Goal: Transaction & Acquisition: Purchase product/service

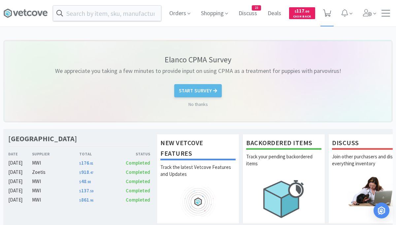
click at [328, 12] on icon at bounding box center [327, 13] width 8 height 7
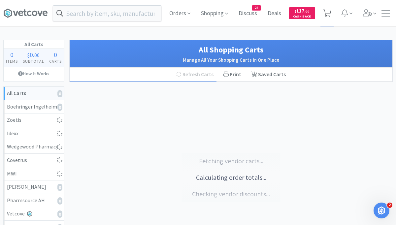
select select "25"
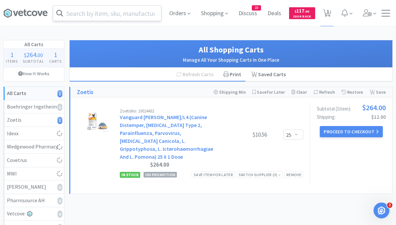
select select "3"
select select "1"
select select "2"
select select "1"
select select "6"
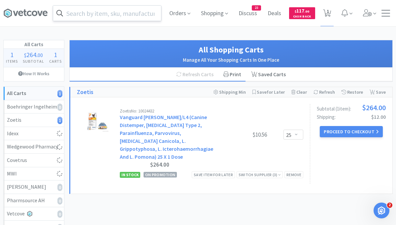
select select "2"
select select "1"
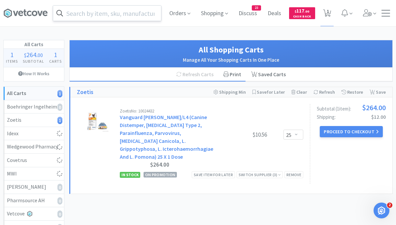
select select "1"
select select "2"
select select "6"
select select "50"
select select "2"
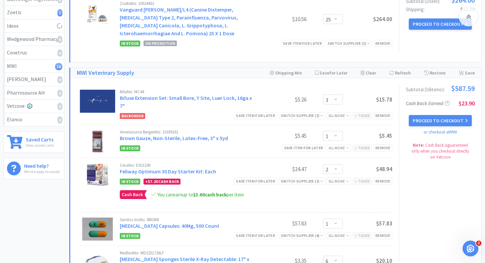
scroll to position [108, 0]
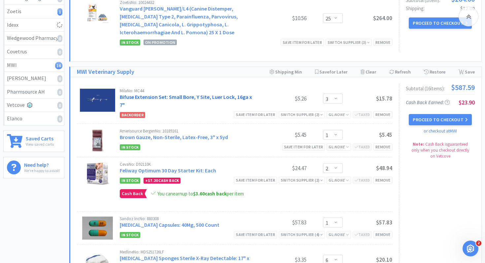
click at [191, 97] on link "Bifuse Extension Set: Small Bore, Y Site, Luer Lock, 16ga x 7"" at bounding box center [186, 101] width 132 height 15
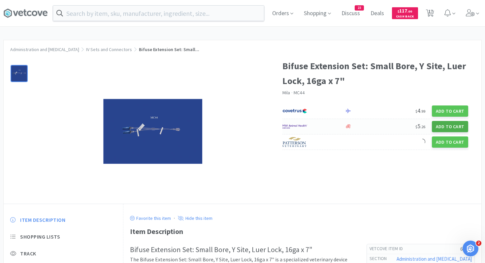
click at [395, 128] on button "Add to Cart" at bounding box center [450, 126] width 36 height 11
select select "1"
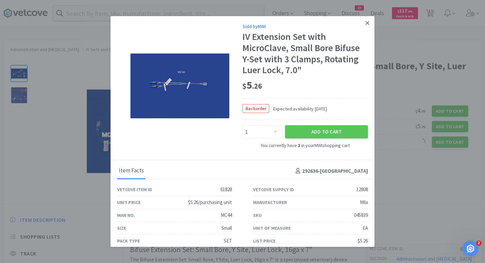
click at [367, 23] on icon at bounding box center [367, 23] width 4 height 4
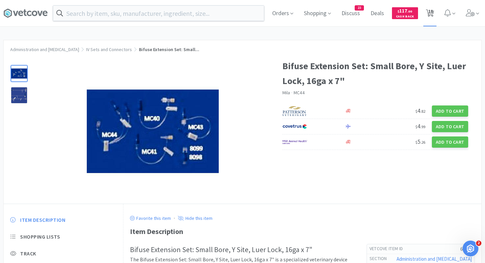
click at [395, 13] on span "18" at bounding box center [430, 11] width 5 height 26
select select "25"
select select "1"
select select "3"
select select "1"
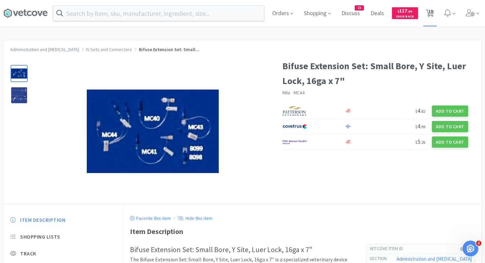
select select "2"
select select "1"
select select "6"
select select "2"
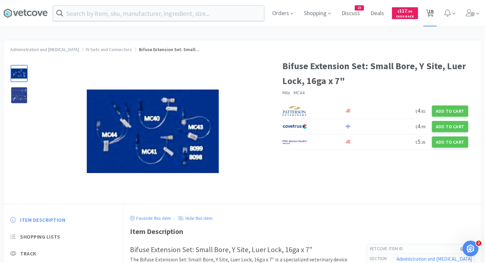
select select "1"
select select "2"
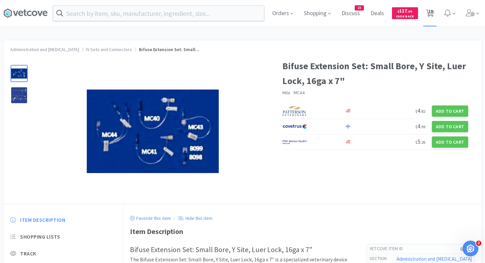
select select "6"
select select "50"
select select "2"
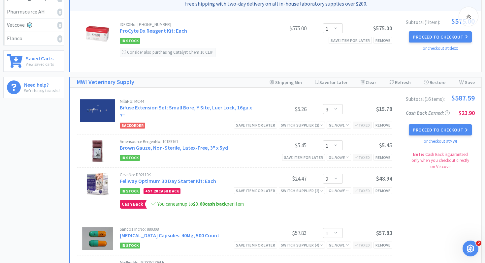
scroll to position [190, 0]
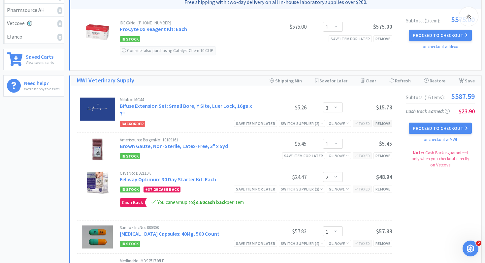
click at [380, 120] on div "Remove" at bounding box center [382, 123] width 19 height 7
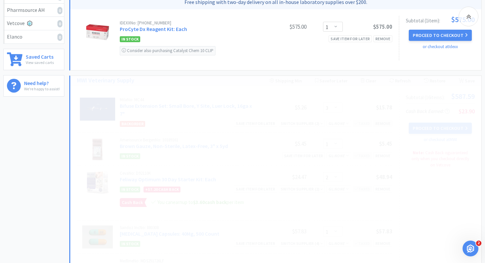
select select "1"
select select "2"
select select "1"
select select "6"
select select "2"
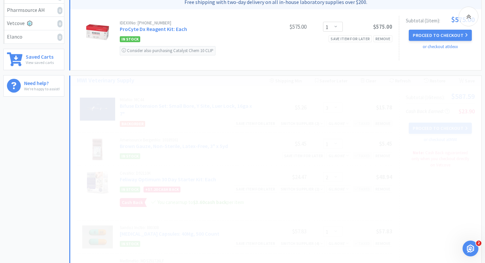
select select "1"
select select "2"
select select "6"
select select "50"
select select "2"
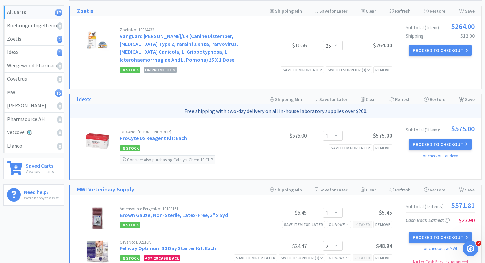
scroll to position [0, 0]
